Goal: Find specific page/section: Find specific page/section

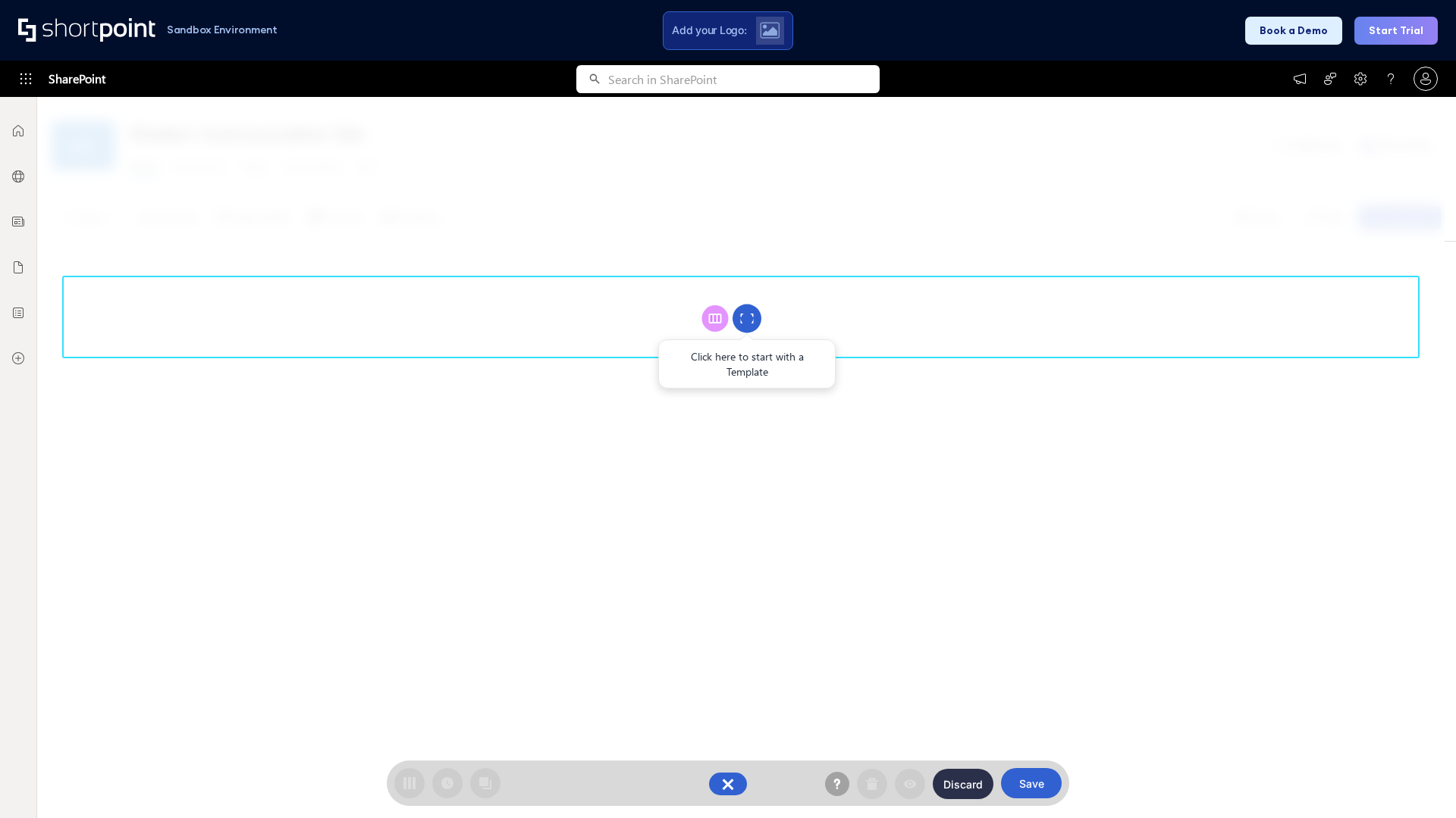
click at [746, 319] on circle at bounding box center [746, 319] width 29 height 29
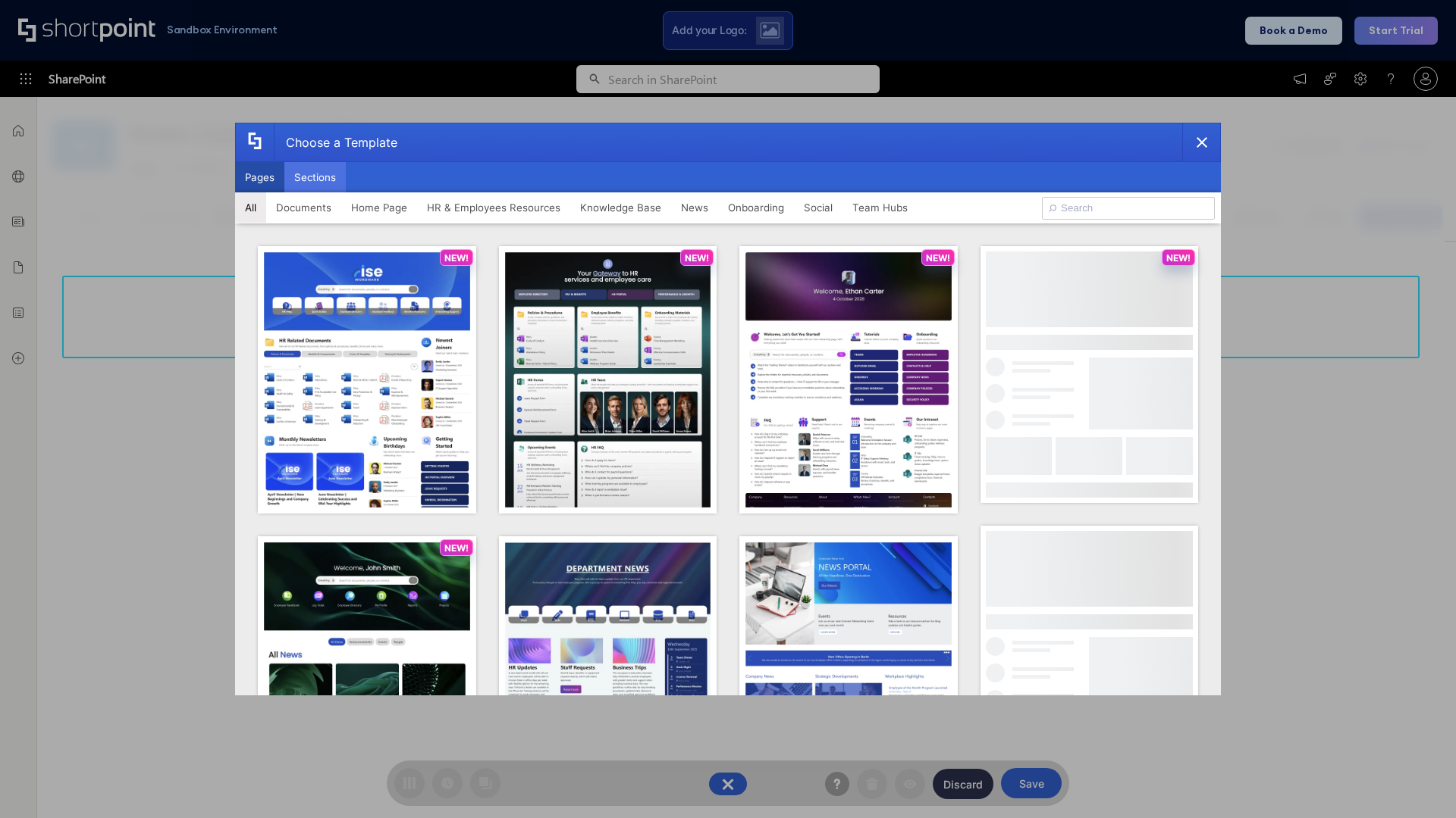
click at [314, 178] on button "Sections" at bounding box center [314, 177] width 62 height 30
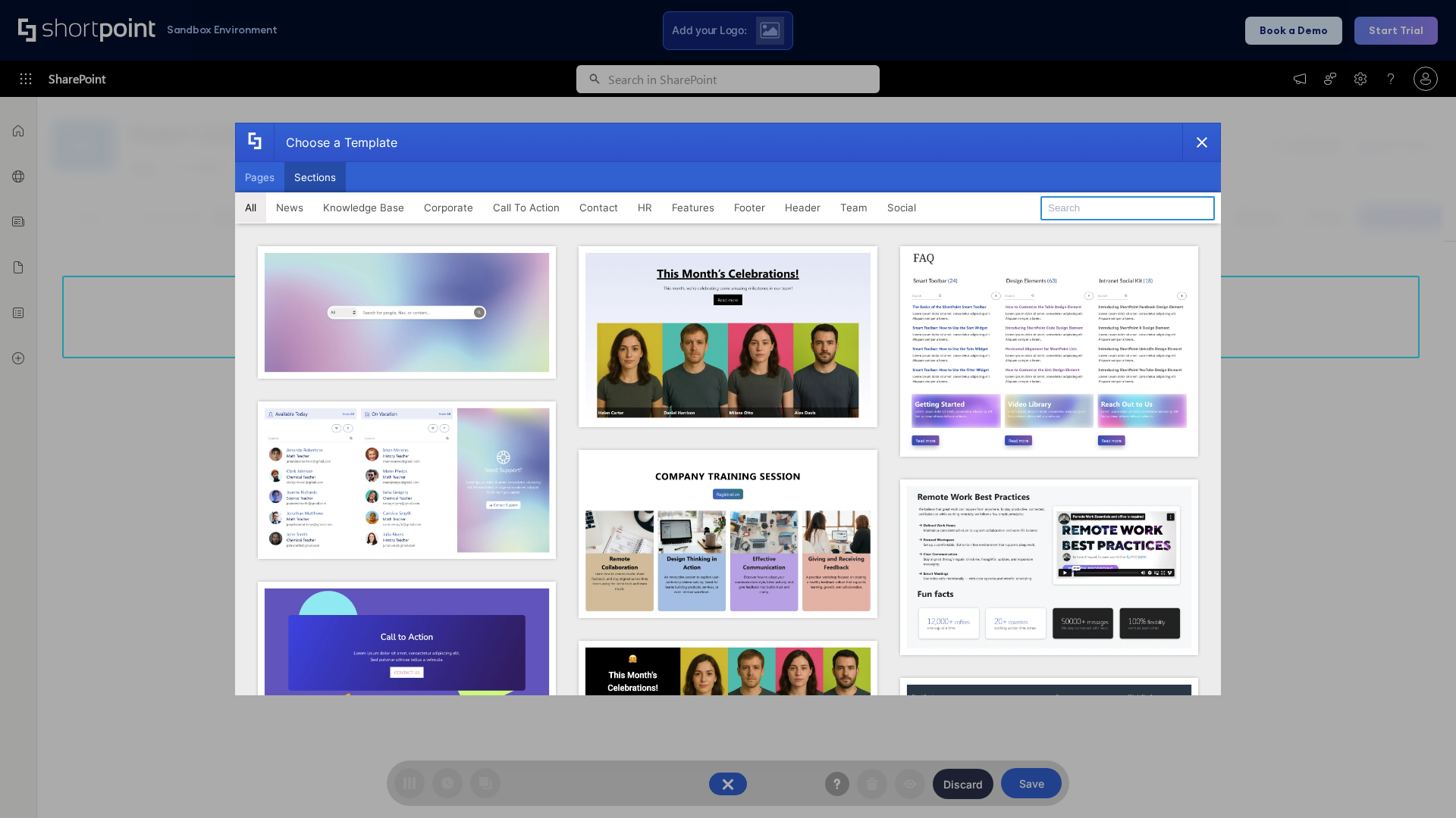
type input "HR"
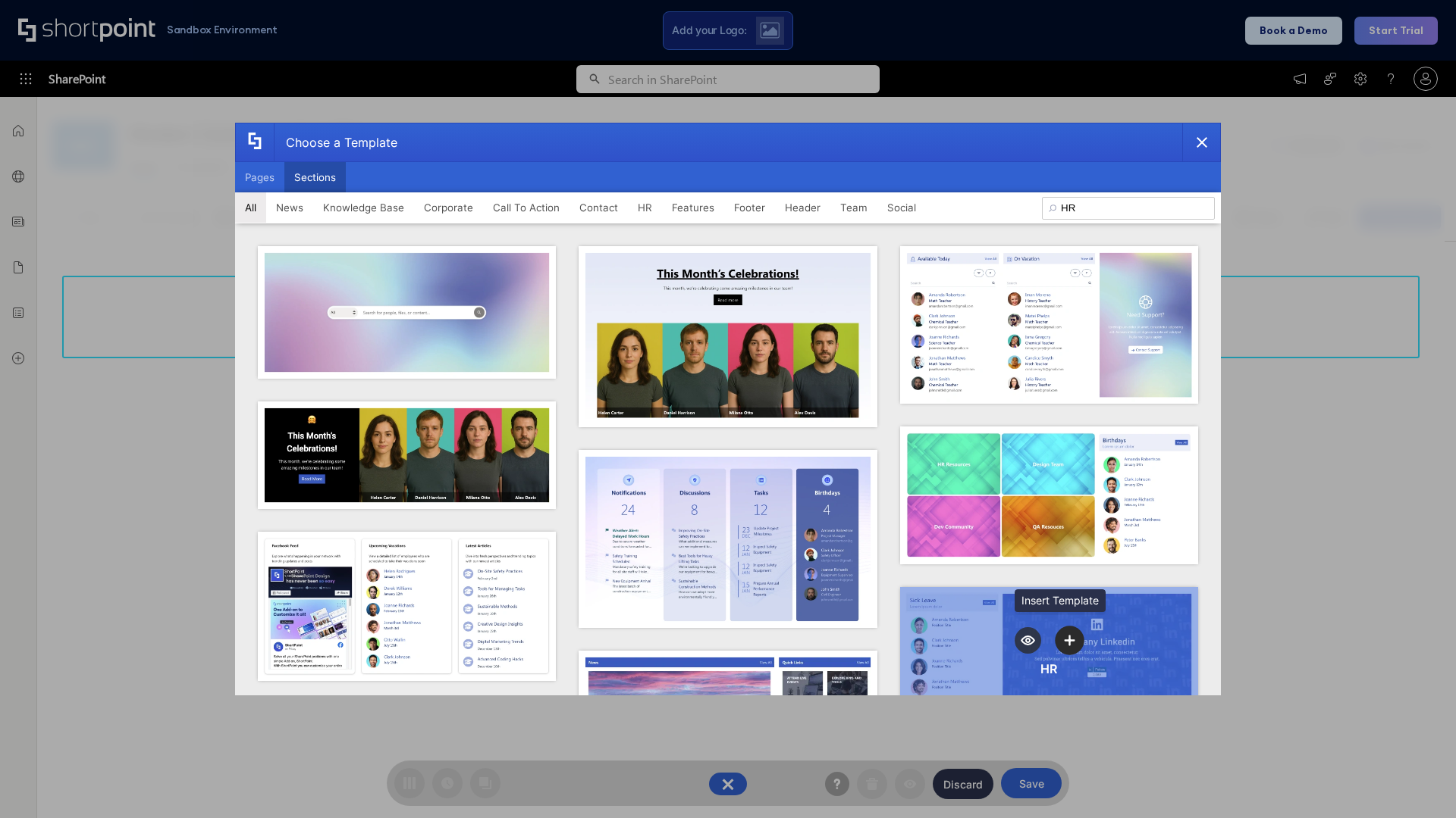
click at [1064, 636] on icon "template selector" at bounding box center [1070, 640] width 11 height 11
